Goal: Book appointment/travel/reservation

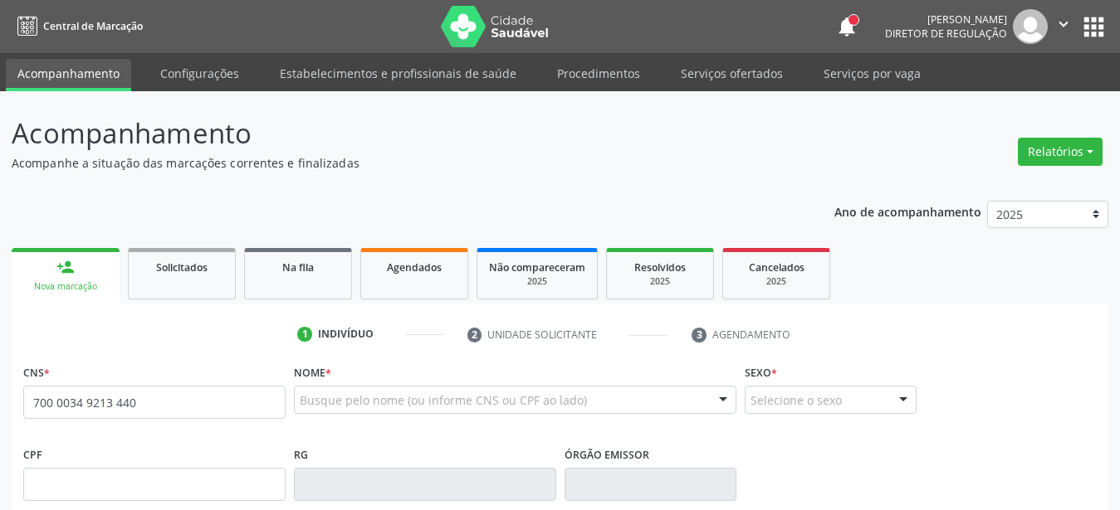
type input "700 0034 9213 4402"
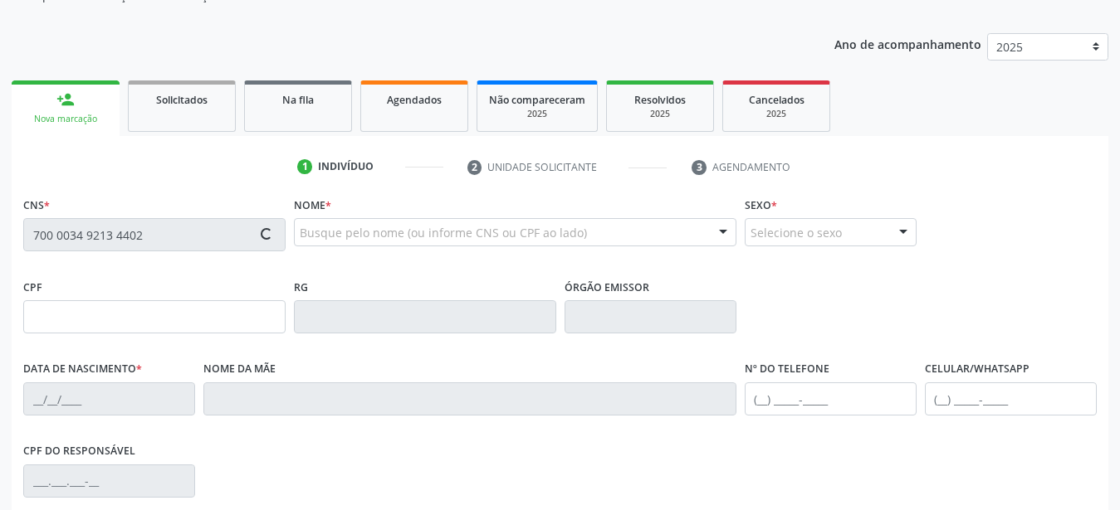
scroll to position [169, 0]
type input "099.026.374-69"
type input "[DATE]"
type input "[PERSON_NAME]"
type input "[PHONE_NUMBER]"
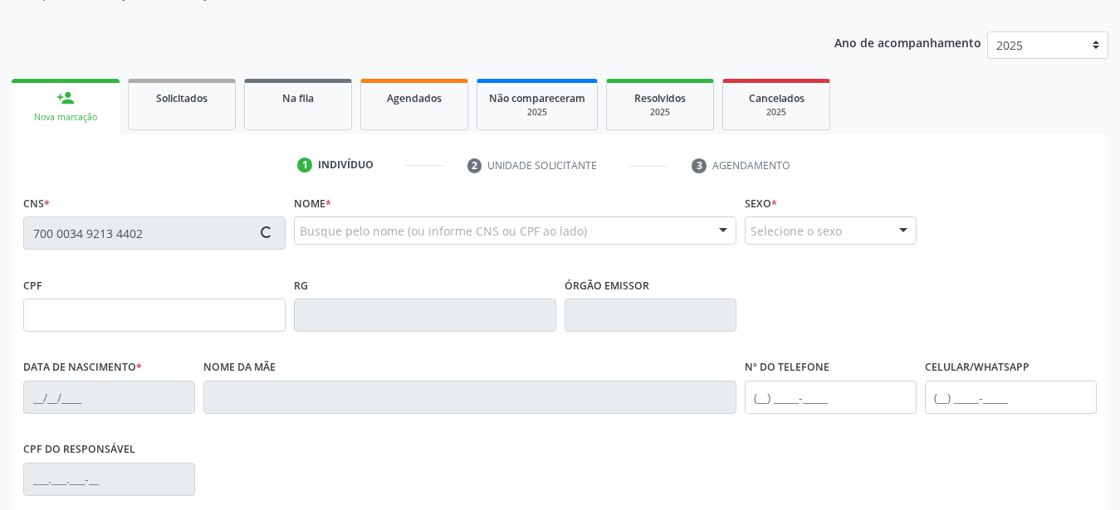
type input "011.452.434-36"
type input "200"
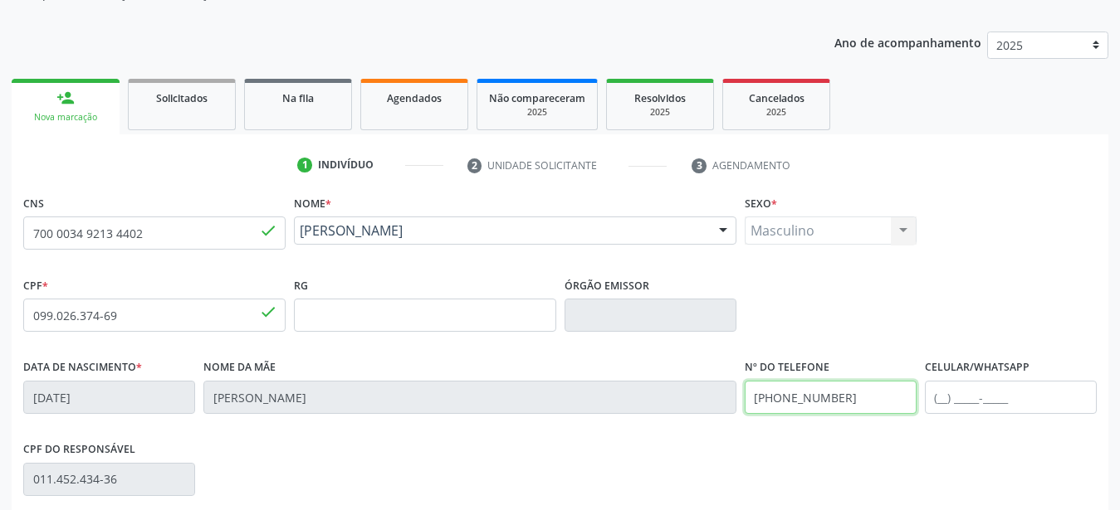
drag, startPoint x: 862, startPoint y: 394, endPoint x: 461, endPoint y: 397, distance: 400.9
click at [744, 397] on input "[PHONE_NUMBER]" at bounding box center [830, 397] width 172 height 33
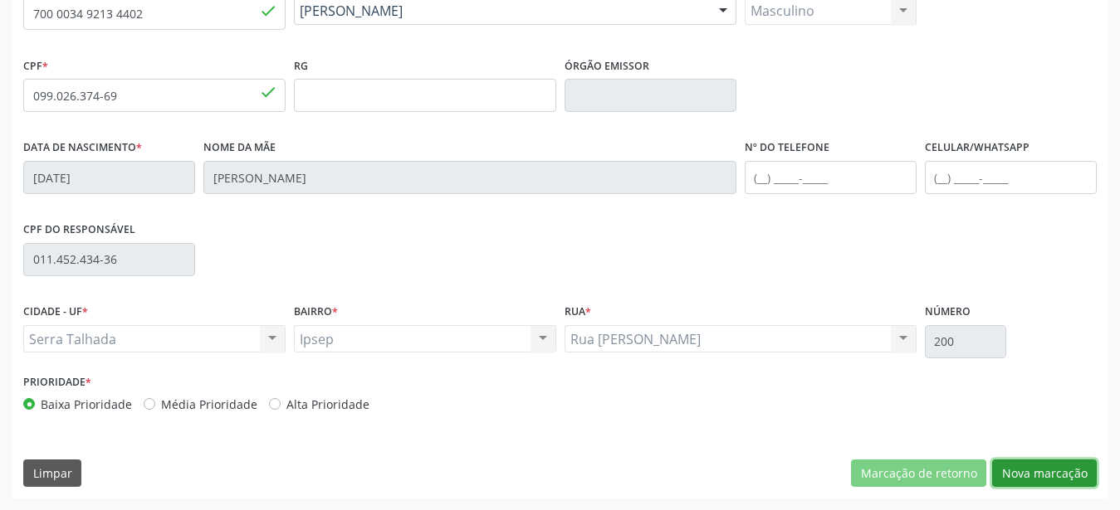
click at [1047, 471] on button "Nova marcação" at bounding box center [1044, 474] width 105 height 28
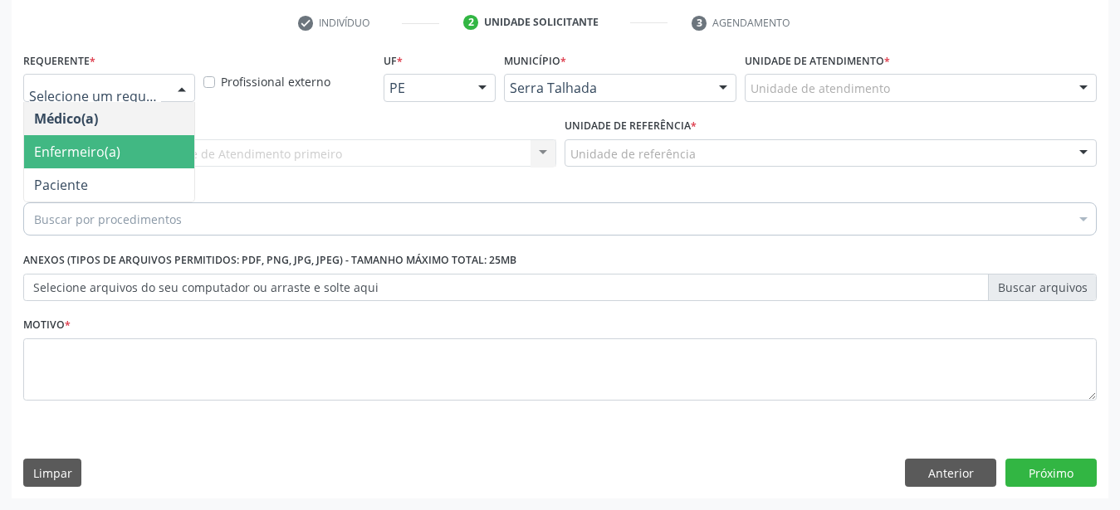
click at [92, 168] on span "Paciente" at bounding box center [109, 184] width 170 height 33
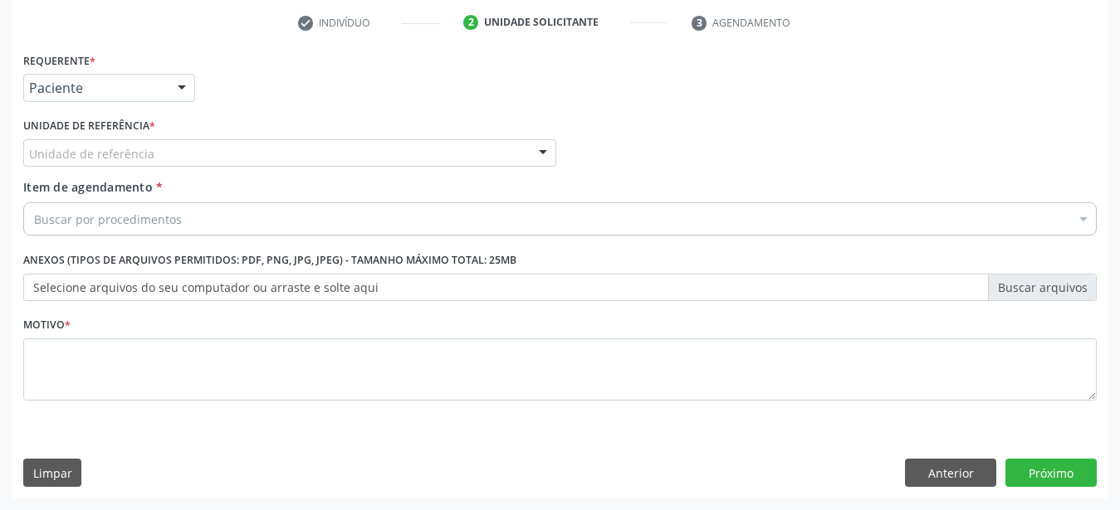
click at [91, 139] on div "Unidade de referência" at bounding box center [289, 153] width 533 height 28
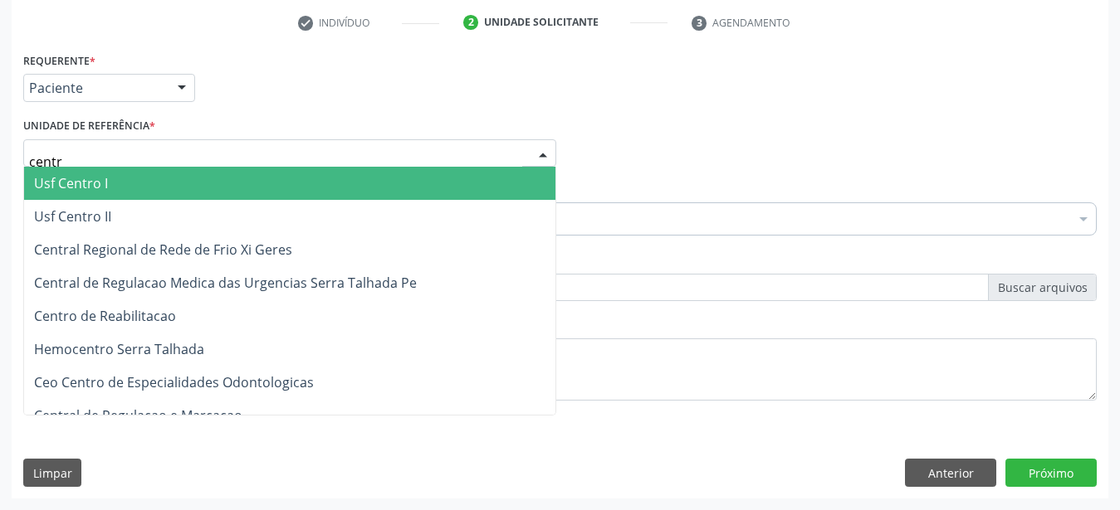
type input "centro"
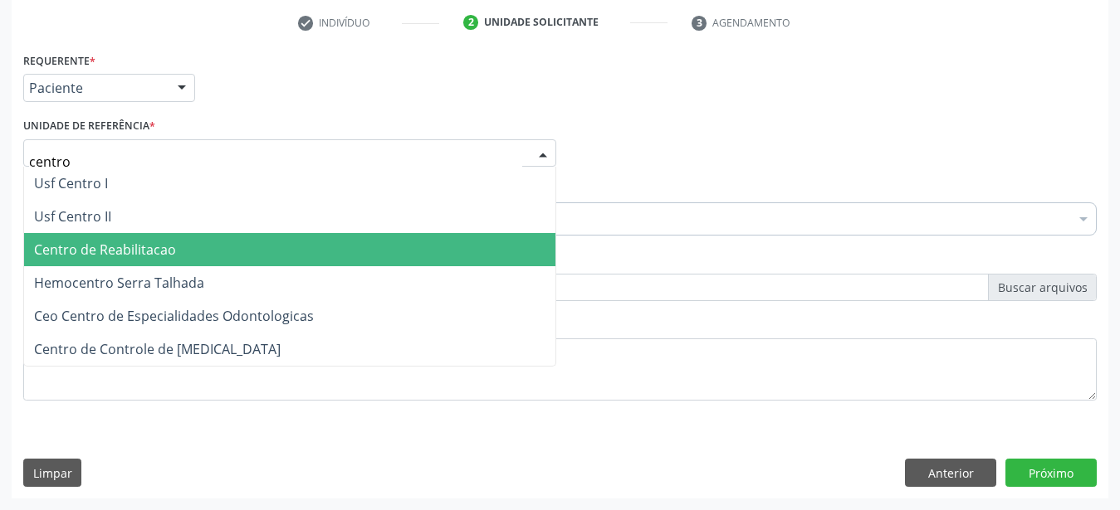
click at [183, 233] on span "Centro de Reabilitacao" at bounding box center [289, 249] width 531 height 33
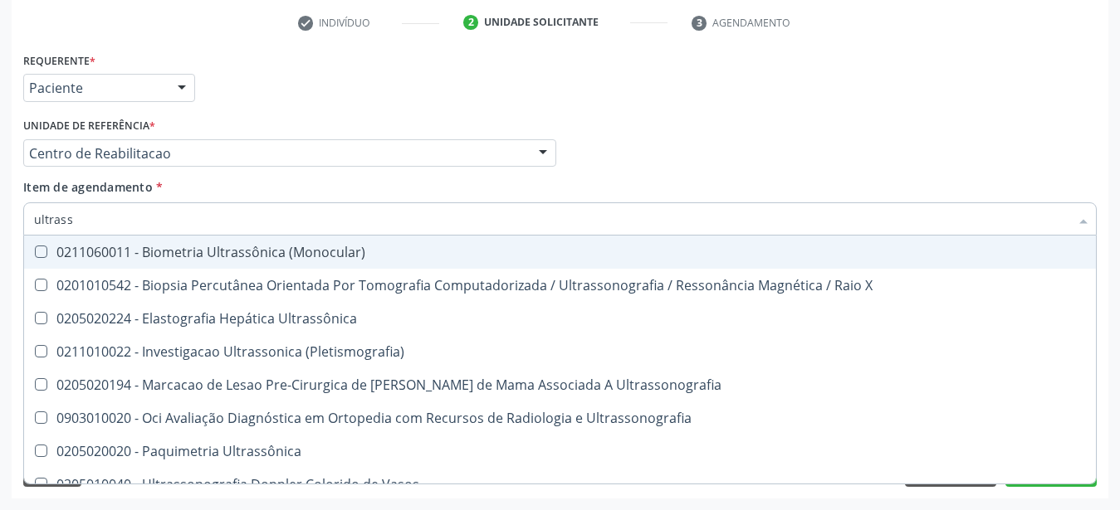
type input "ultrasso"
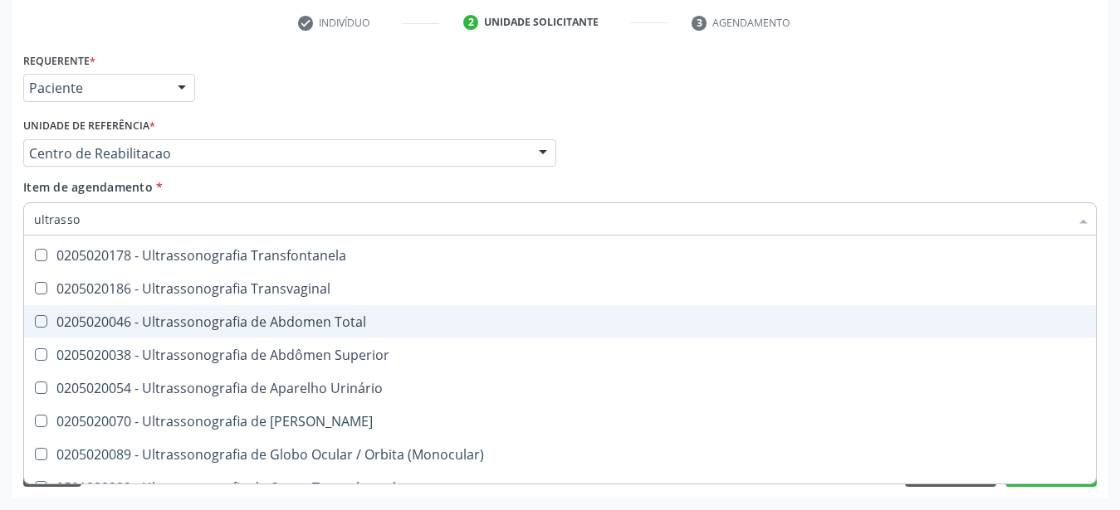
click at [181, 315] on div "0205020046 - Ultrassonografia de Abdomen Total" at bounding box center [560, 321] width 1052 height 13
checkbox Total "true"
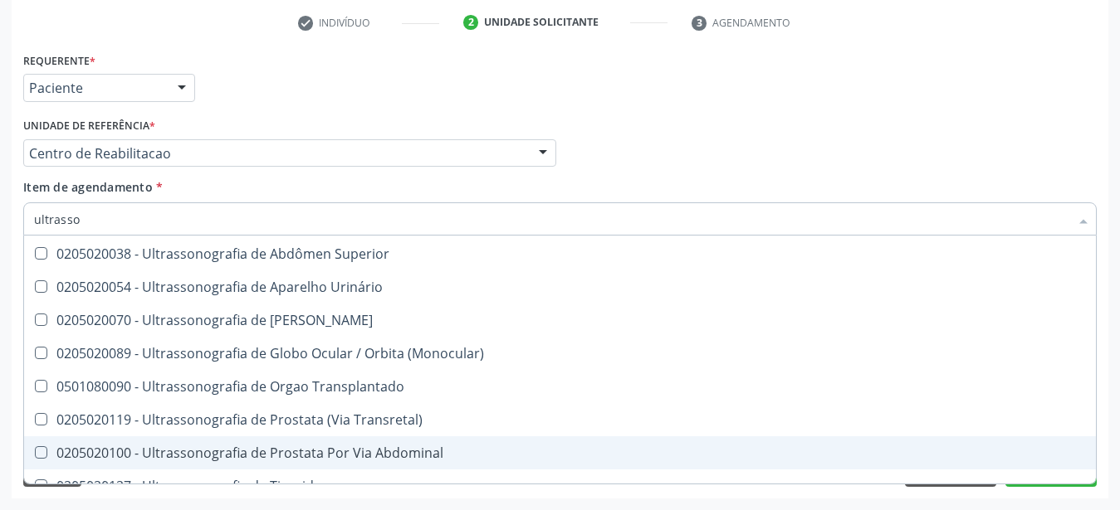
scroll to position [482, 0]
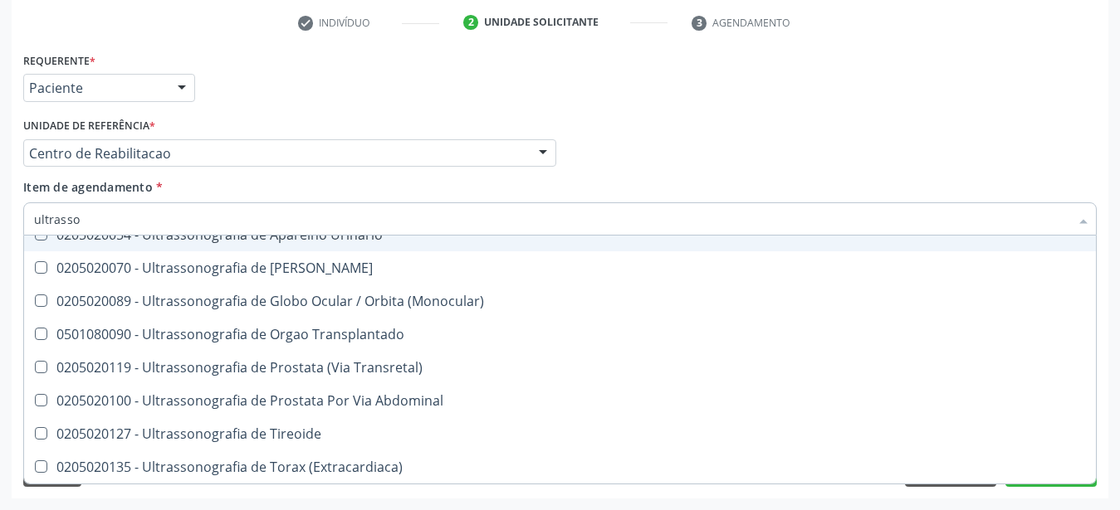
click at [631, 158] on div "Médico Solicitante Por favor, selecione a Unidade de Atendimento primeiro Nenhu…" at bounding box center [559, 146] width 1081 height 65
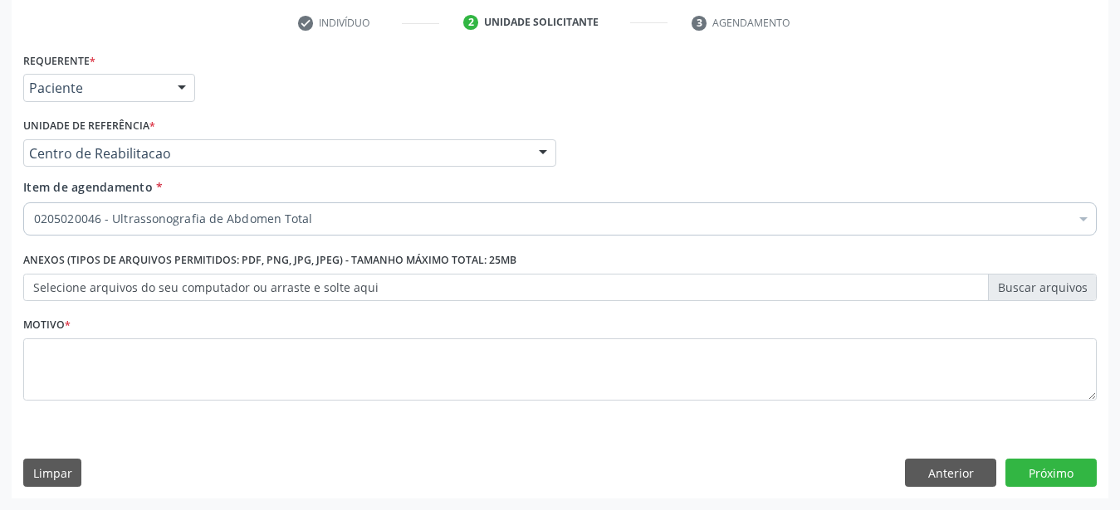
scroll to position [0, 0]
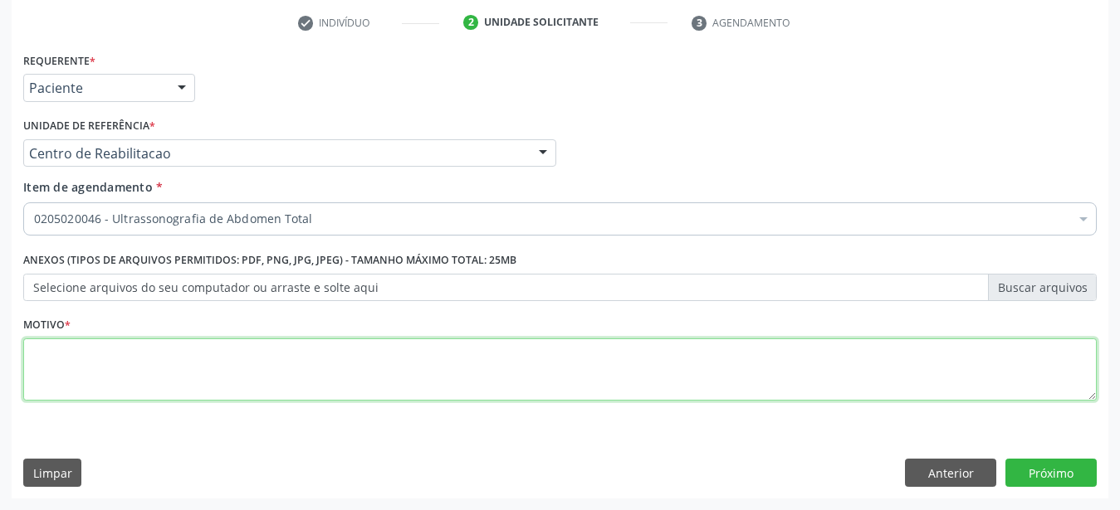
click at [267, 358] on textarea at bounding box center [559, 370] width 1073 height 63
type textarea "..."
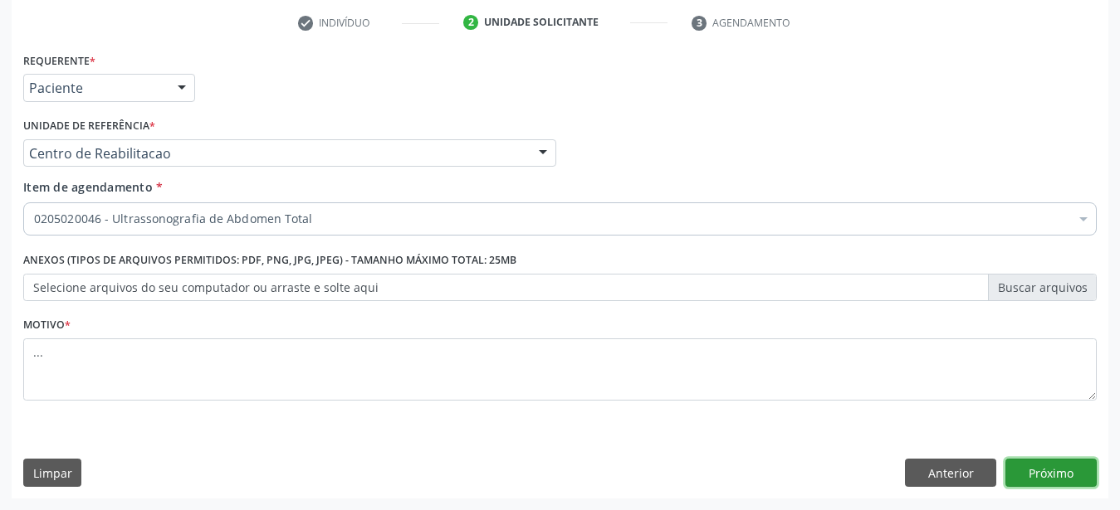
click at [1052, 466] on button "Próximo" at bounding box center [1050, 473] width 91 height 28
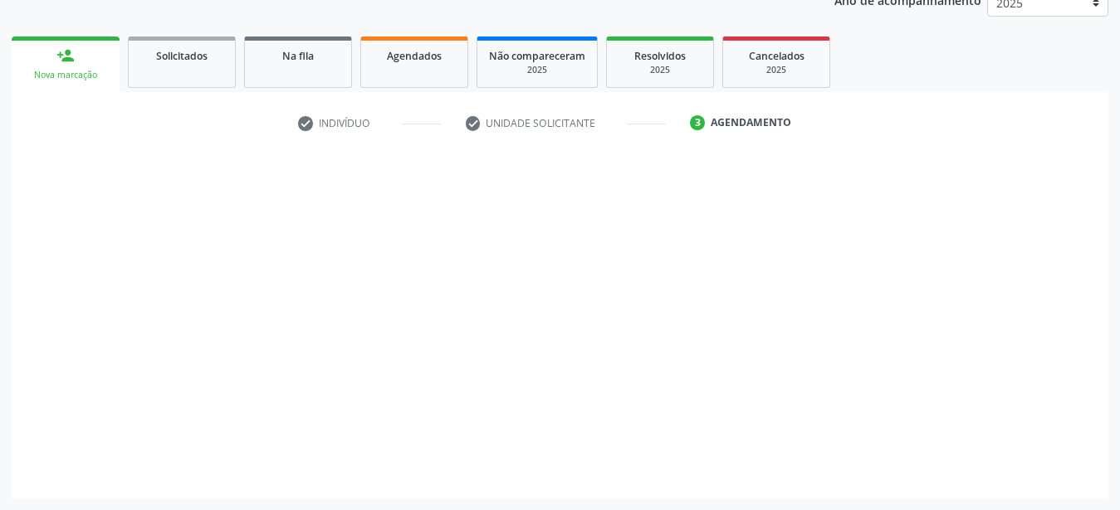
scroll to position [212, 0]
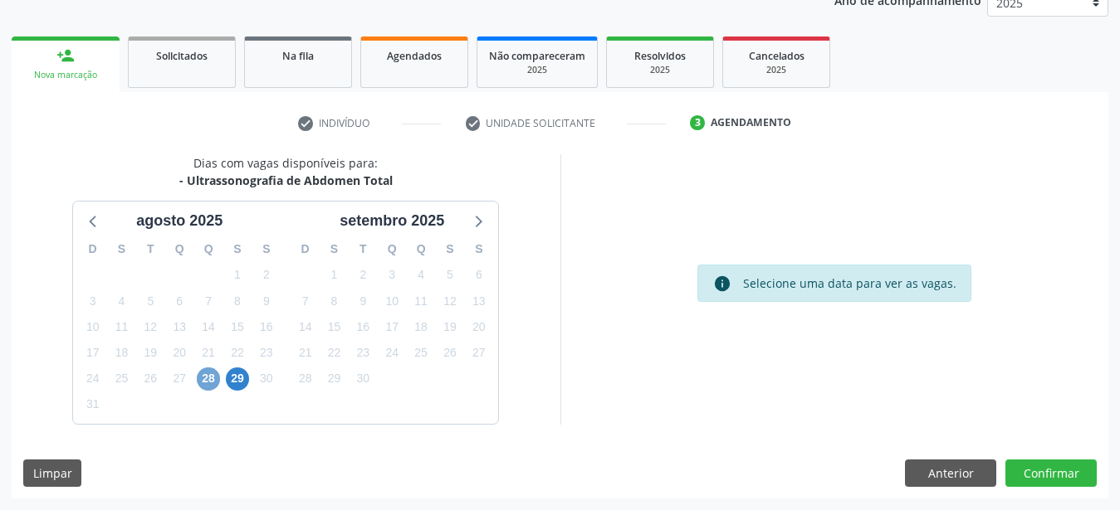
click at [205, 376] on span "28" at bounding box center [208, 379] width 23 height 23
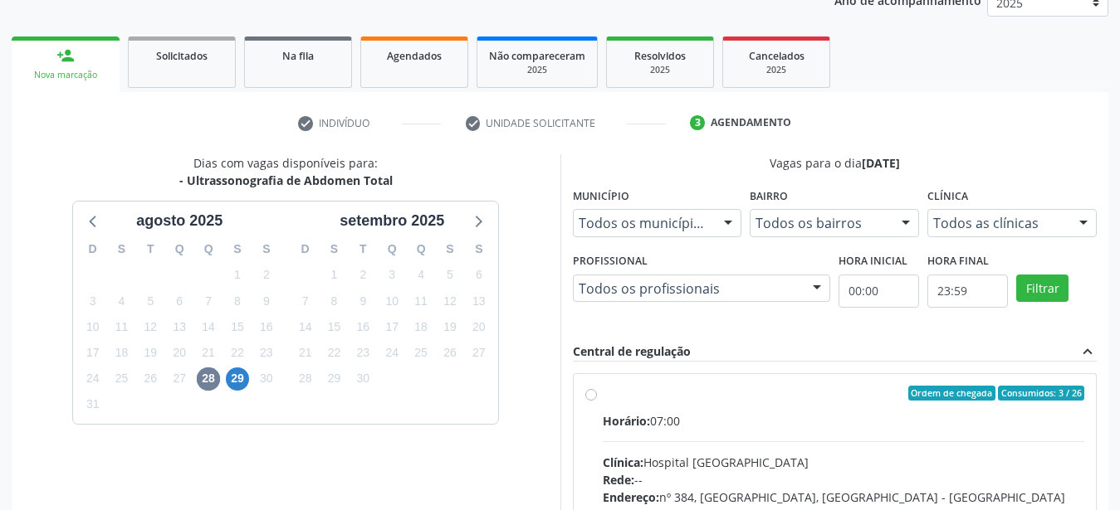
click at [603, 393] on label "Ordem de chegada Consumidos: 3 / 26 Horário: 07:00 Clínica: Hospital [GEOGRAPHI…" at bounding box center [844, 513] width 482 height 255
click at [596, 393] on input "Ordem de chegada Consumidos: 3 / 26 Horário: 07:00 Clínica: Hospital [GEOGRAPHI…" at bounding box center [591, 393] width 12 height 15
radio input "true"
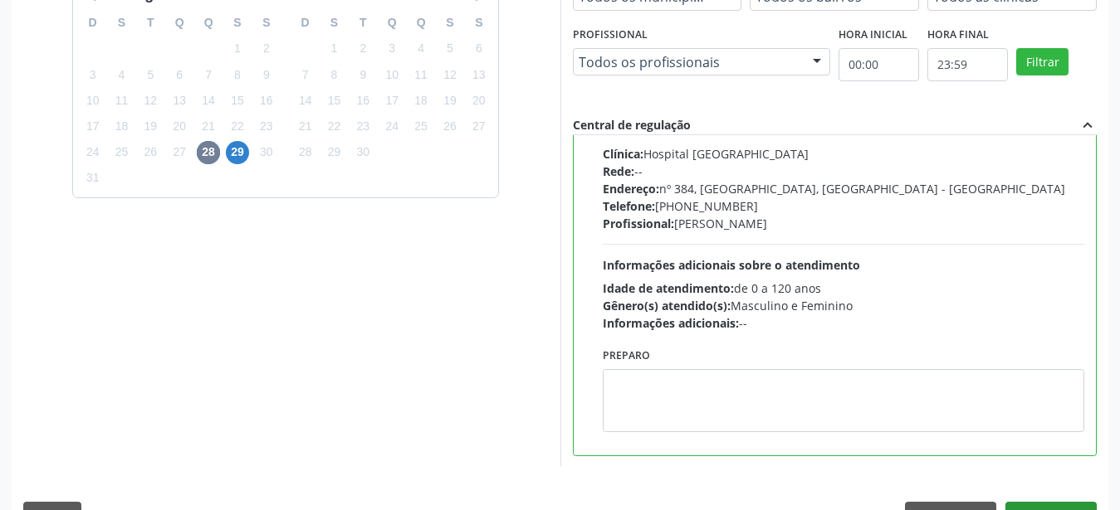
scroll to position [481, 0]
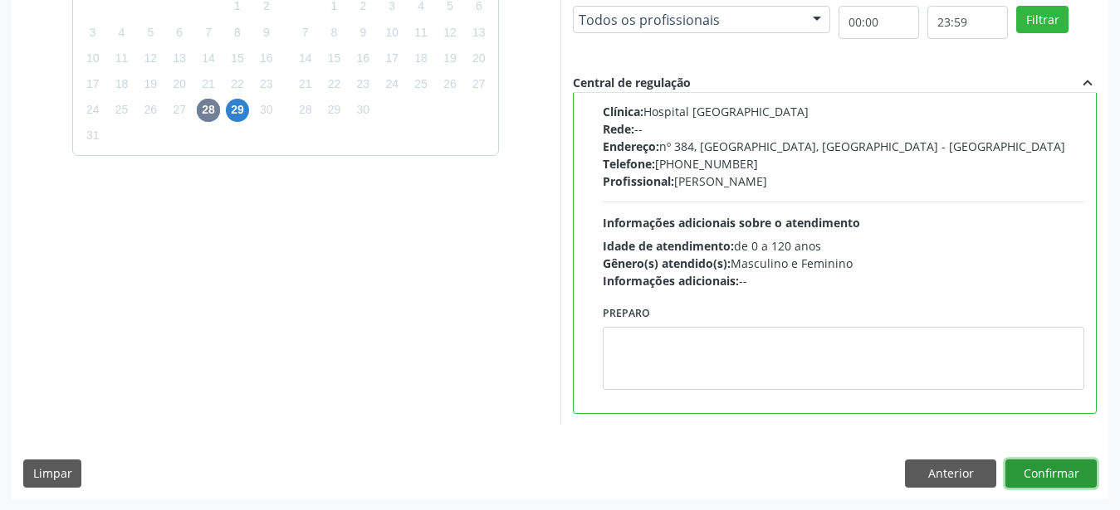
click at [1072, 461] on button "Confirmar" at bounding box center [1050, 474] width 91 height 28
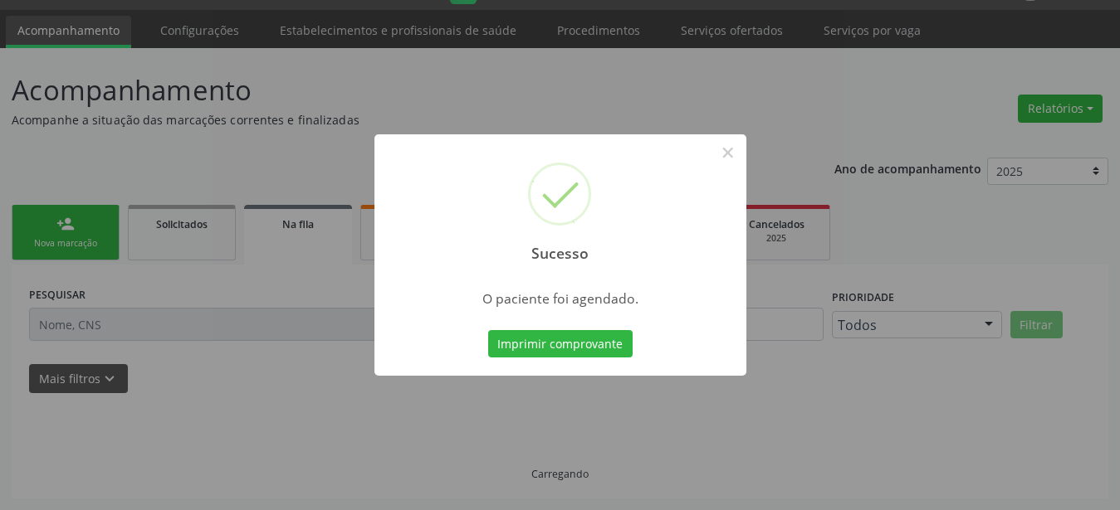
scroll to position [42, 0]
click at [608, 339] on button "Imprimir comprovante" at bounding box center [560, 344] width 144 height 28
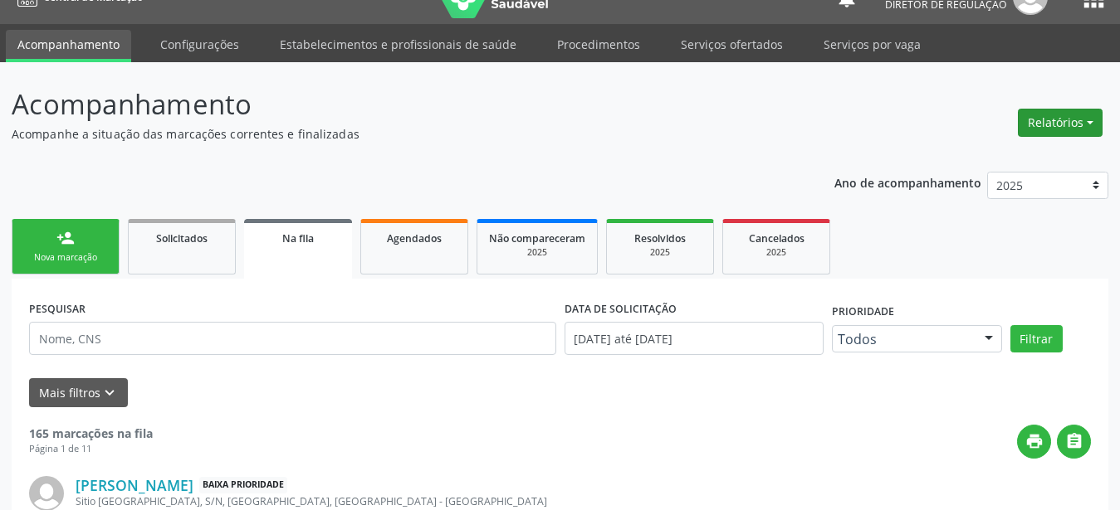
scroll to position [0, 0]
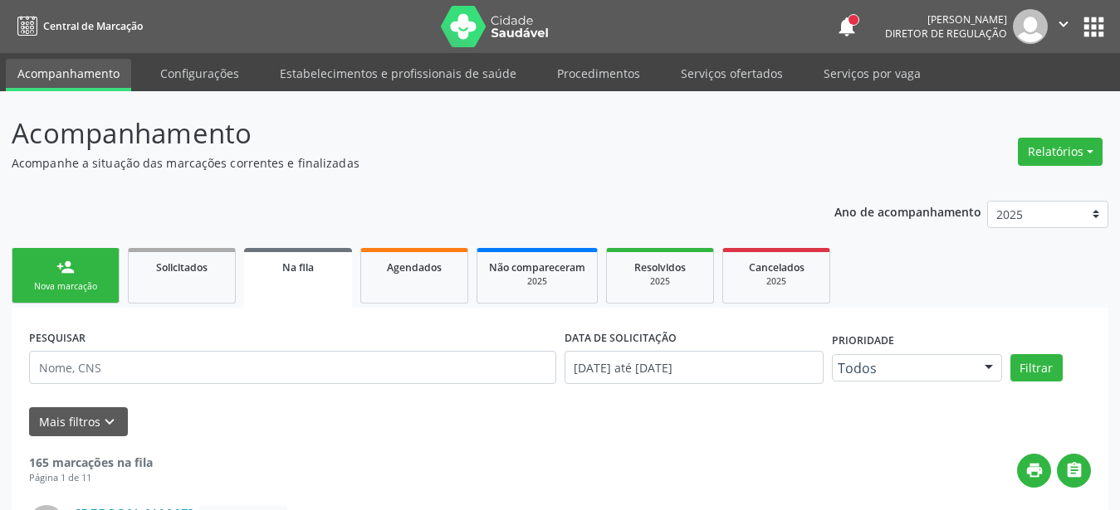
click at [1097, 33] on button "apps" at bounding box center [1093, 26] width 29 height 29
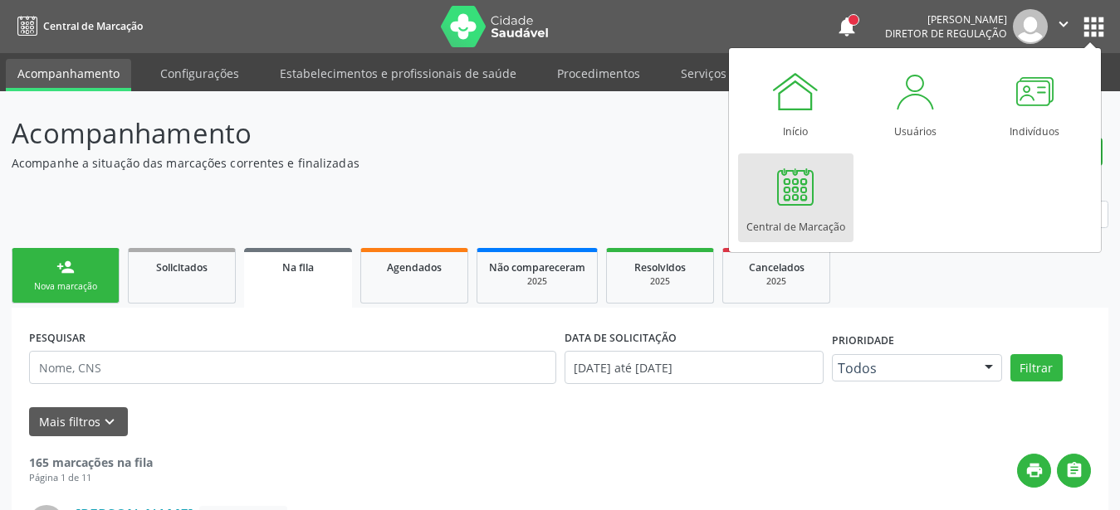
click at [822, 170] on link "Central de Marcação" at bounding box center [795, 198] width 115 height 89
